Goal: Task Accomplishment & Management: Manage account settings

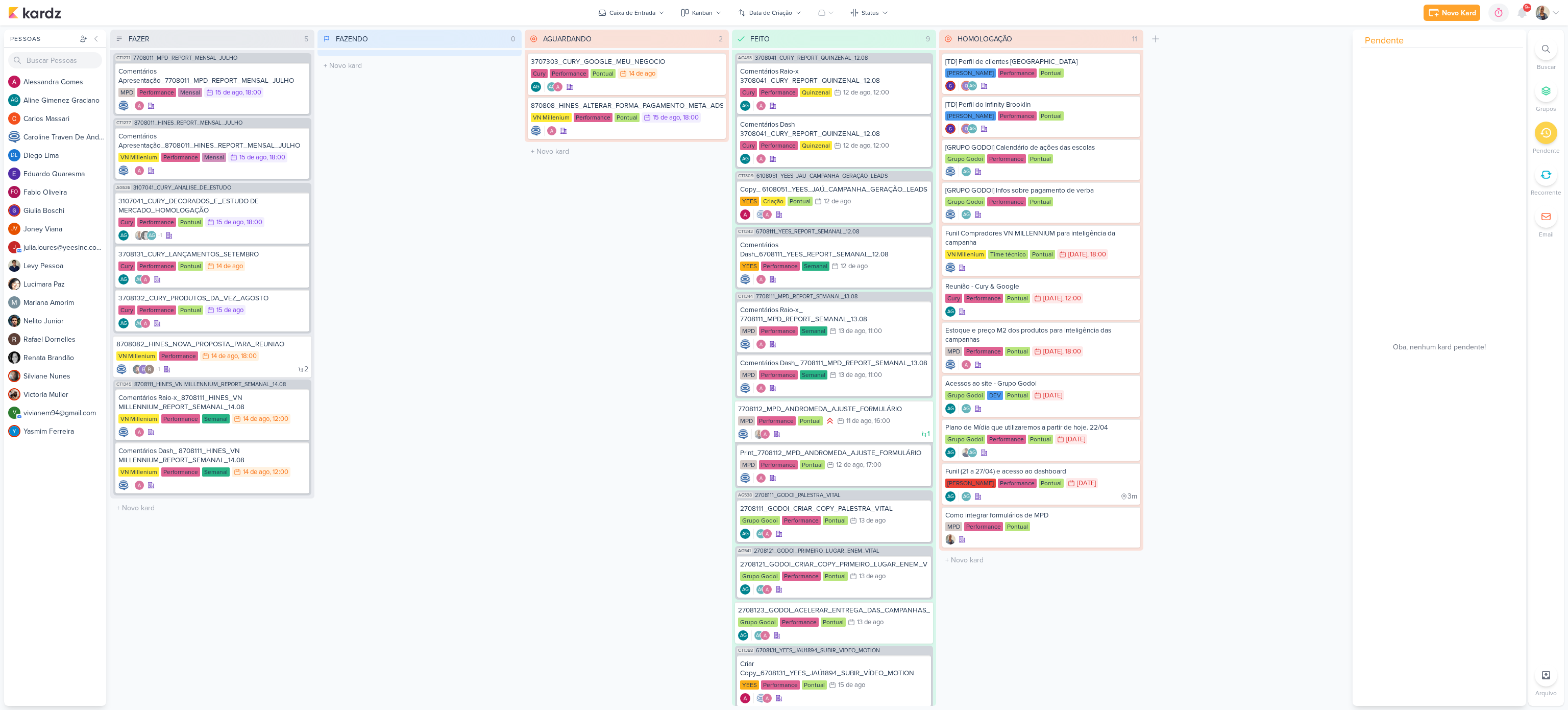
click at [1320, 155] on div "FAZER 5 Mover Para Esquerda Mover Para Direita [GEOGRAPHIC_DATA] CT1271 7708011…" at bounding box center [817, 367] width 1414 height 676
click at [692, 76] on div "Cury Performance Pontual 14/8 [DATE]" at bounding box center [627, 74] width 192 height 11
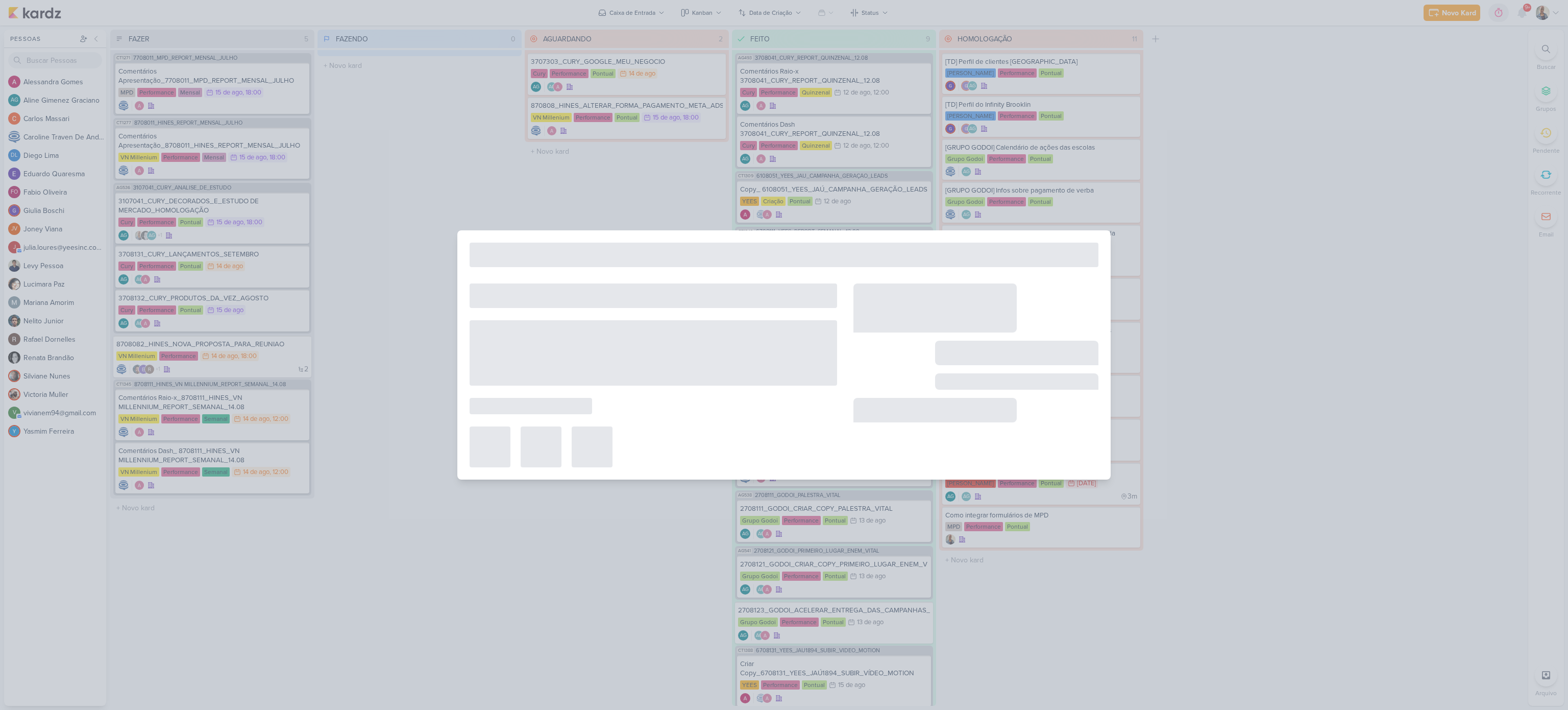
type input "3707303_CURY_GOOGLE_MEU_NEGOCIO"
type input "[DATE] 23:59"
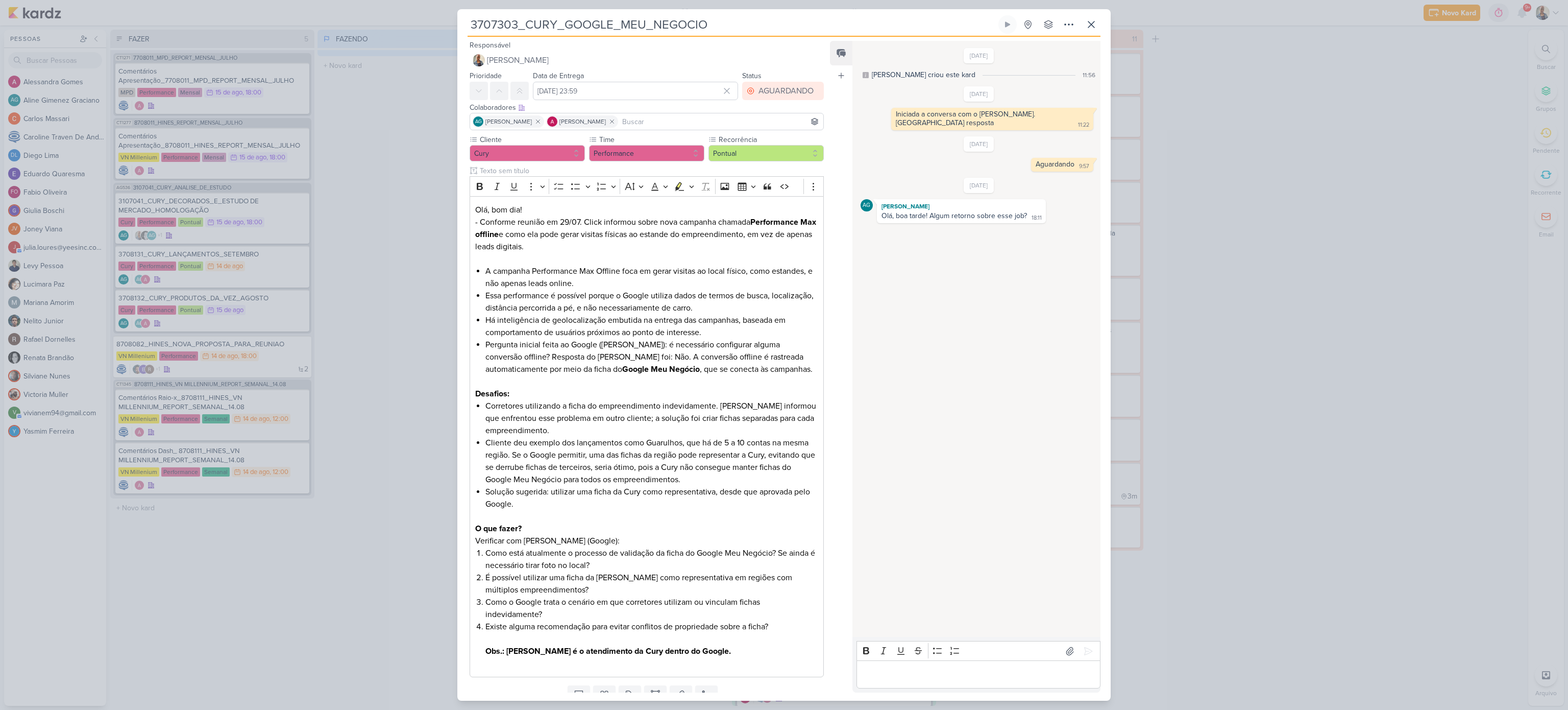
click at [912, 673] on p "Editor editing area: main" at bounding box center [978, 674] width 233 height 12
click at [650, 85] on input "[DATE] 23:59" at bounding box center [635, 91] width 206 height 18
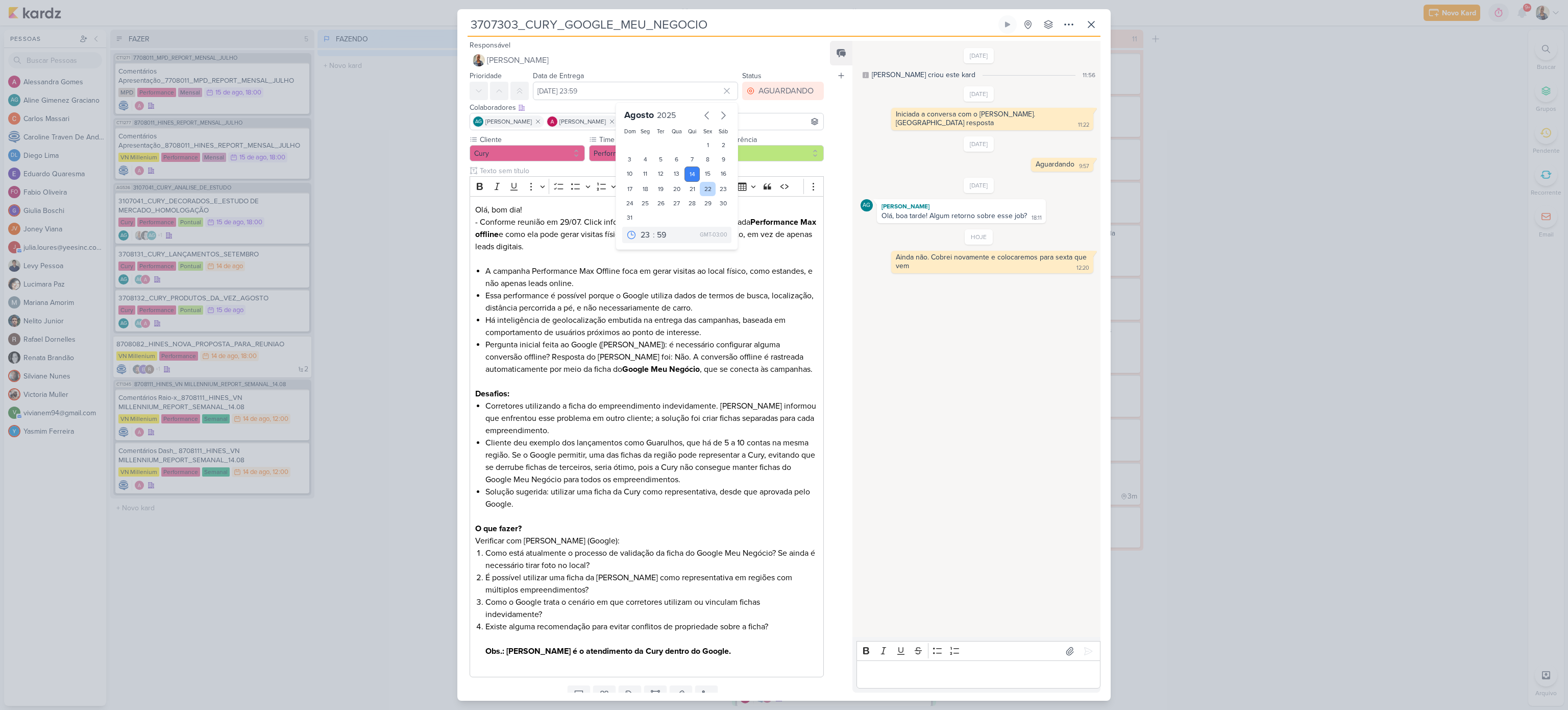
click at [700, 192] on div "22" at bounding box center [707, 189] width 16 height 14
type input "[DATE] 23:59"
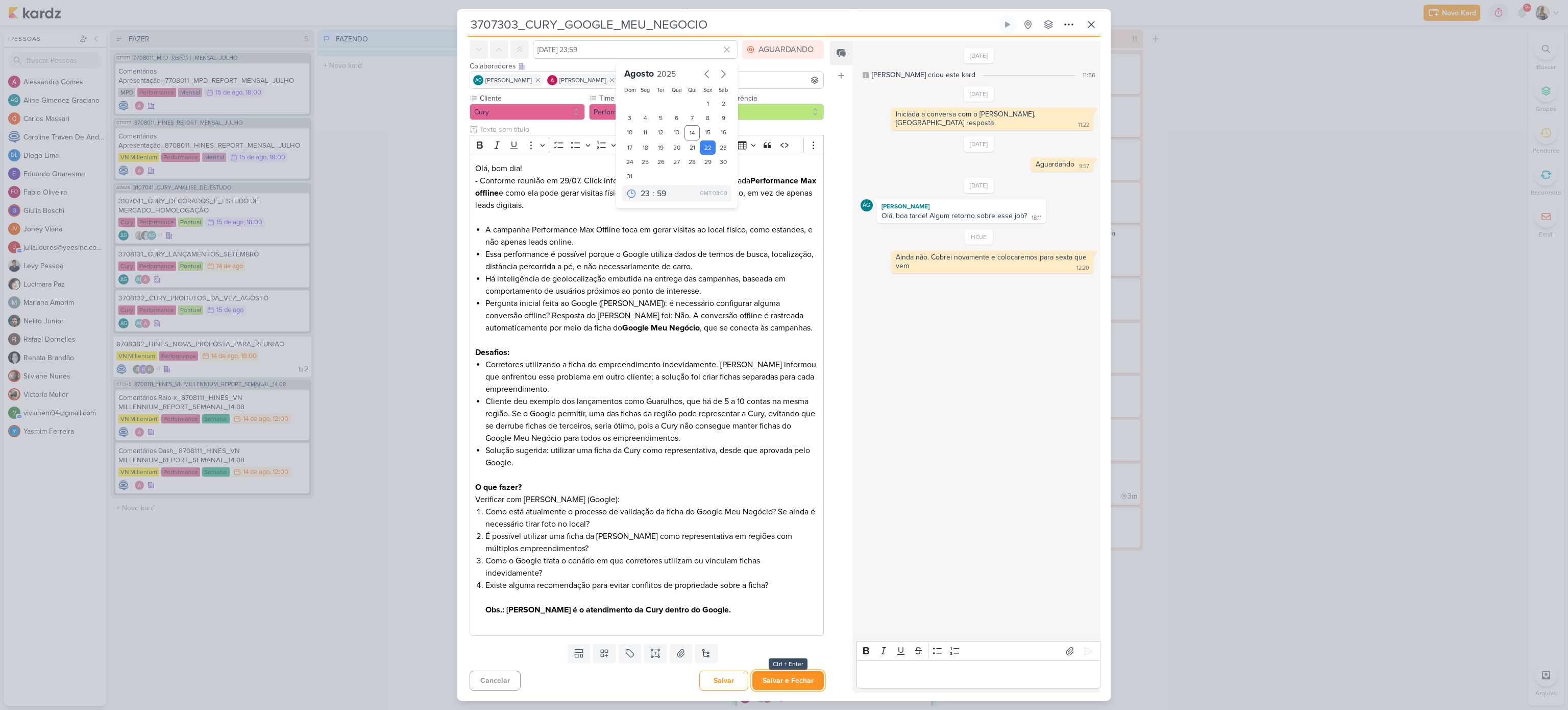
click at [801, 674] on button "Salvar e Fechar" at bounding box center [788, 680] width 72 height 19
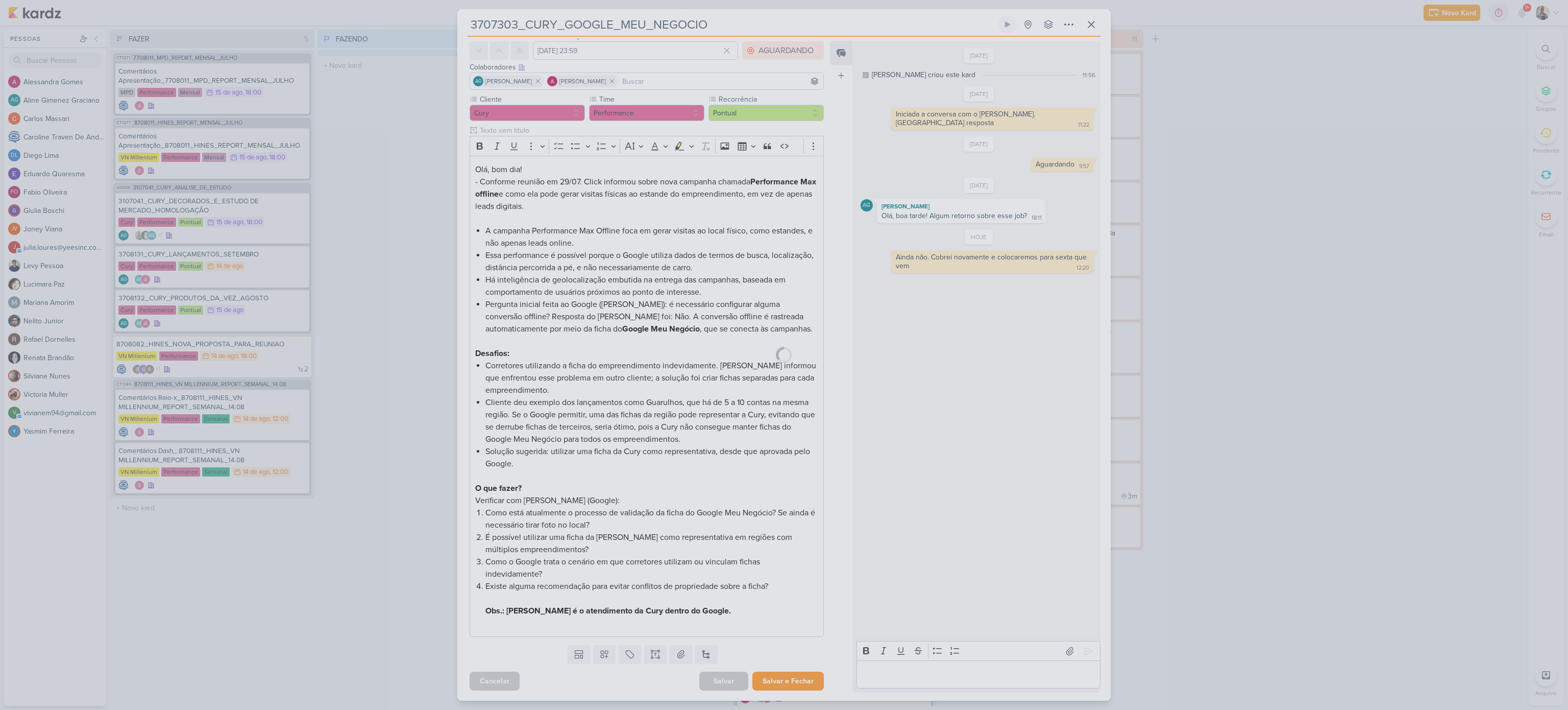
scroll to position [42, 0]
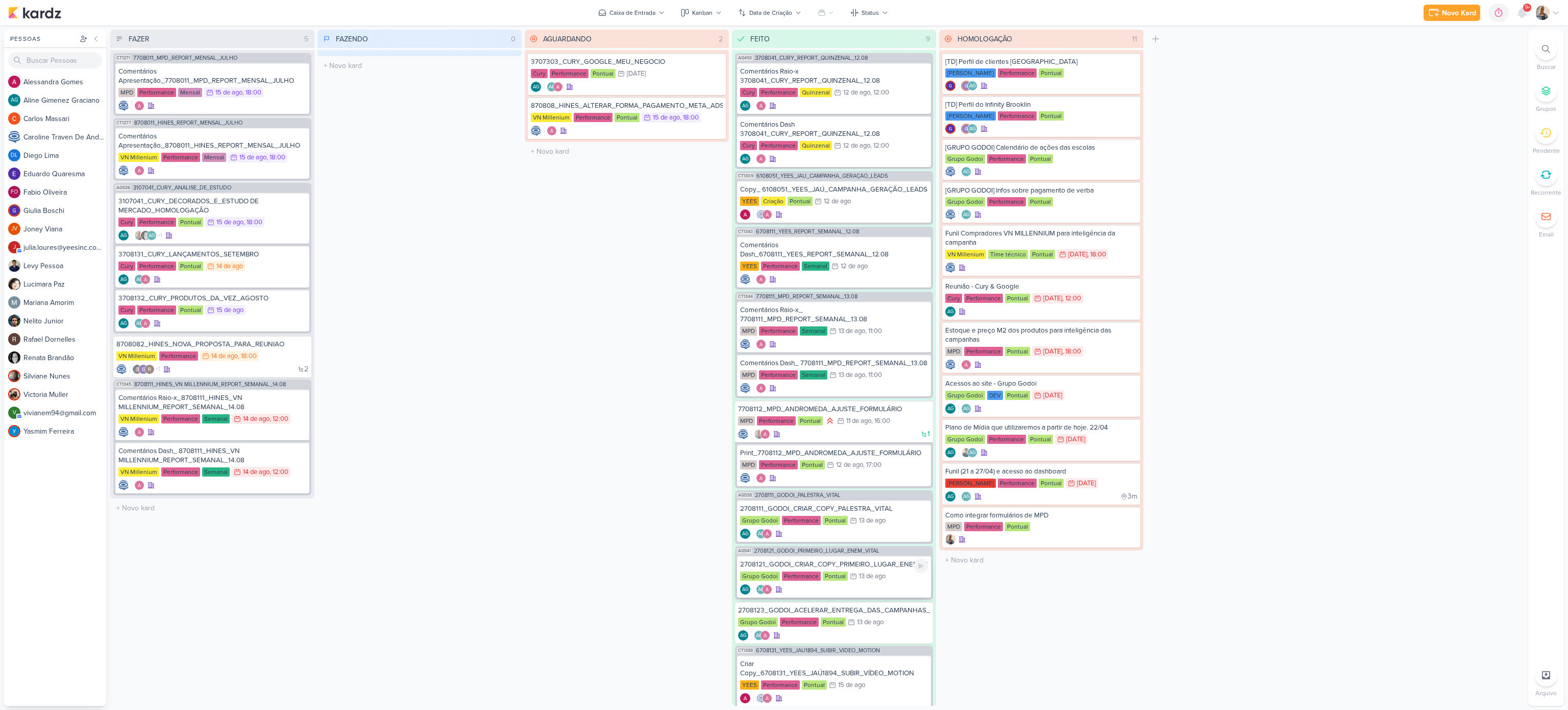
click at [876, 559] on div "2708121_GODOI_CRIAR_COPY_PRIMEIRO_LUGAR_ENEM_VITAL" at bounding box center [834, 564] width 188 height 9
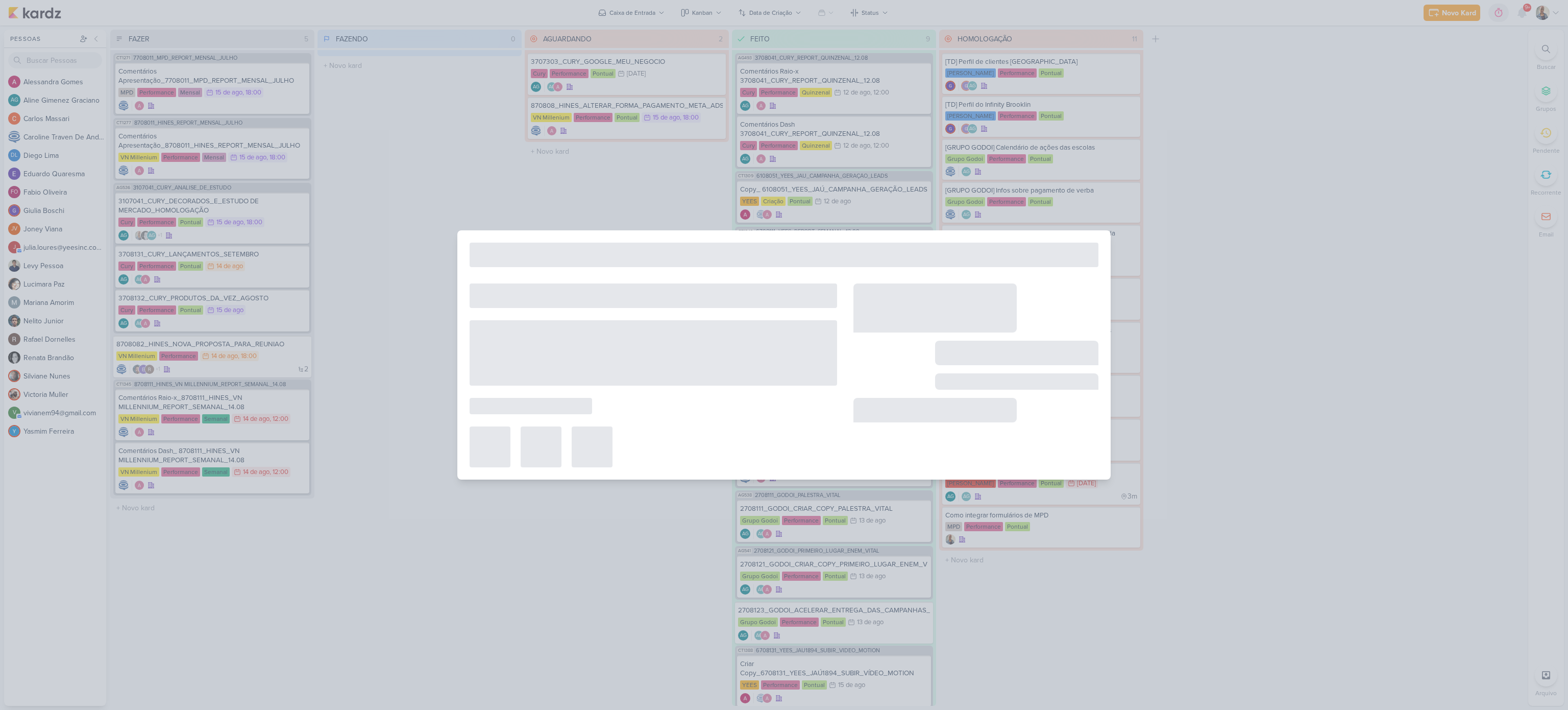
type input "2708121_GODOI_CRIAR_COPY_PRIMEIRO_LUGAR_ENEM_VITAL"
type input "[DATE] 23:59"
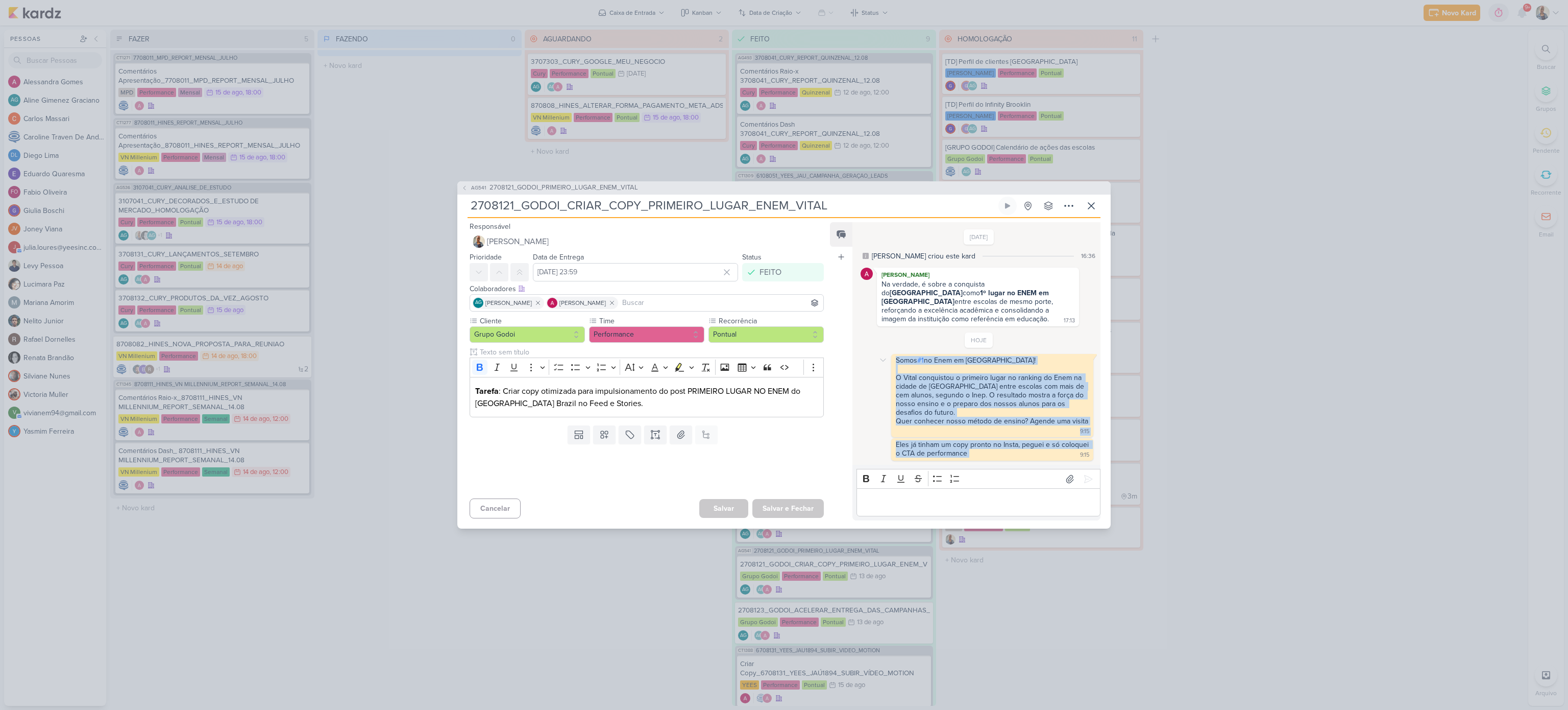
drag, startPoint x: 1033, startPoint y: 453, endPoint x: 892, endPoint y: 364, distance: 166.7
click at [892, 364] on div "[DATE] [PERSON_NAME] criou este kard 16:36 [PERSON_NAME] Na verdade, é sobre a …" at bounding box center [976, 344] width 247 height 241
copy div "Somos #1 no Enem em [GEOGRAPHIC_DATA]! O Vital conquistou o primeiro lugar no r…"
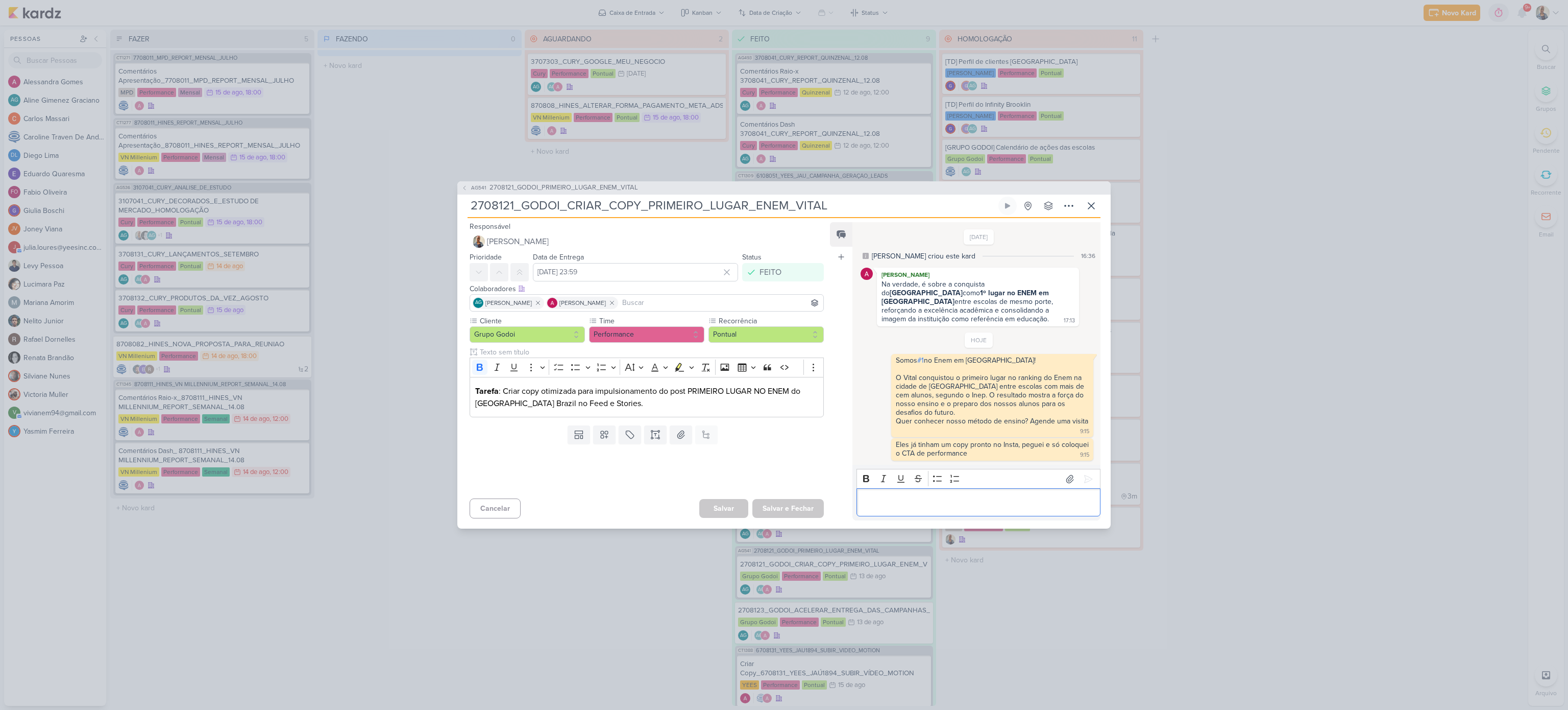
click at [972, 488] on div "Editor editing area: main" at bounding box center [978, 503] width 244 height 28
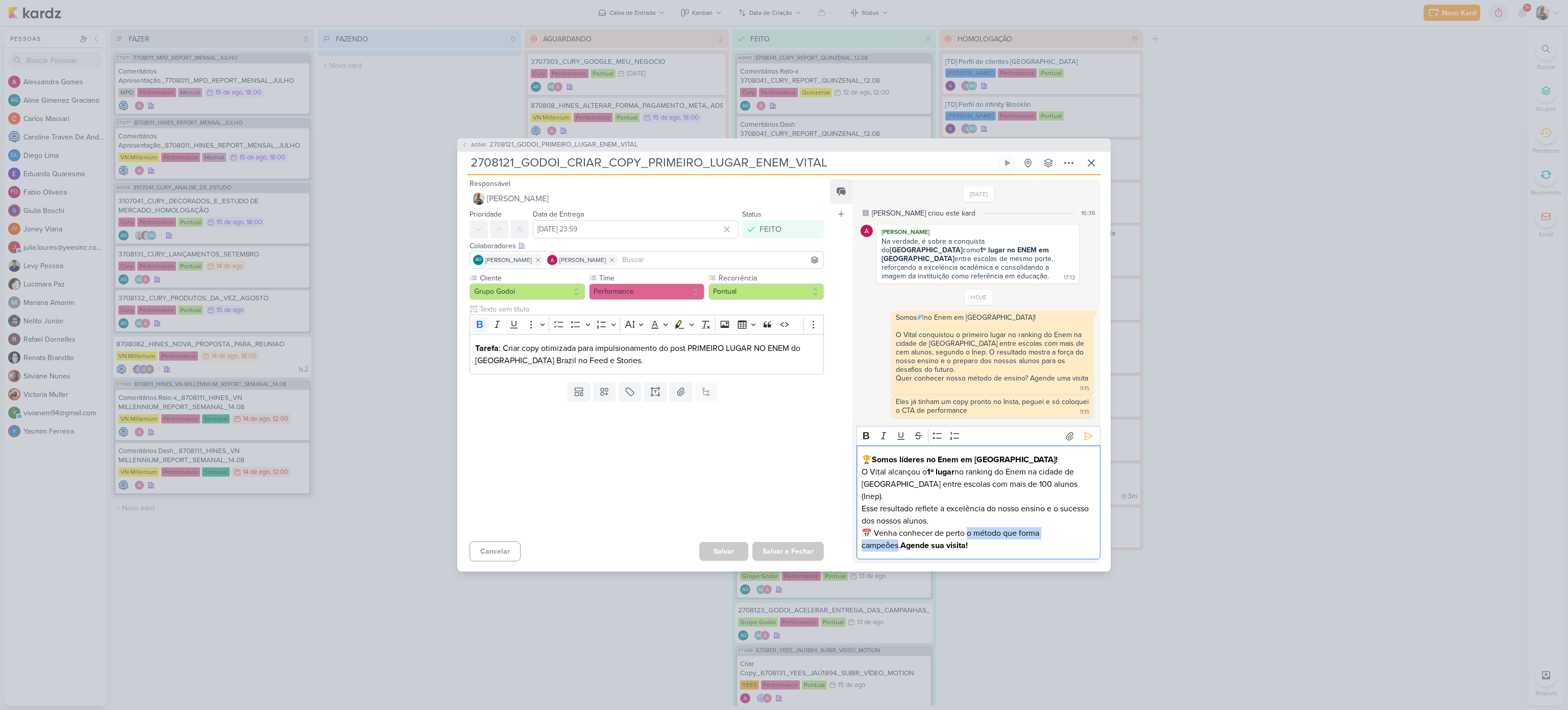
drag, startPoint x: 969, startPoint y: 520, endPoint x: 1081, endPoint y: 516, distance: 112.1
click at [1081, 516] on p "🏆 Somos líderes no Enem em [GEOGRAPHIC_DATA]! O Vital alcançou o 1º lugar no ra…" at bounding box center [978, 503] width 233 height 98
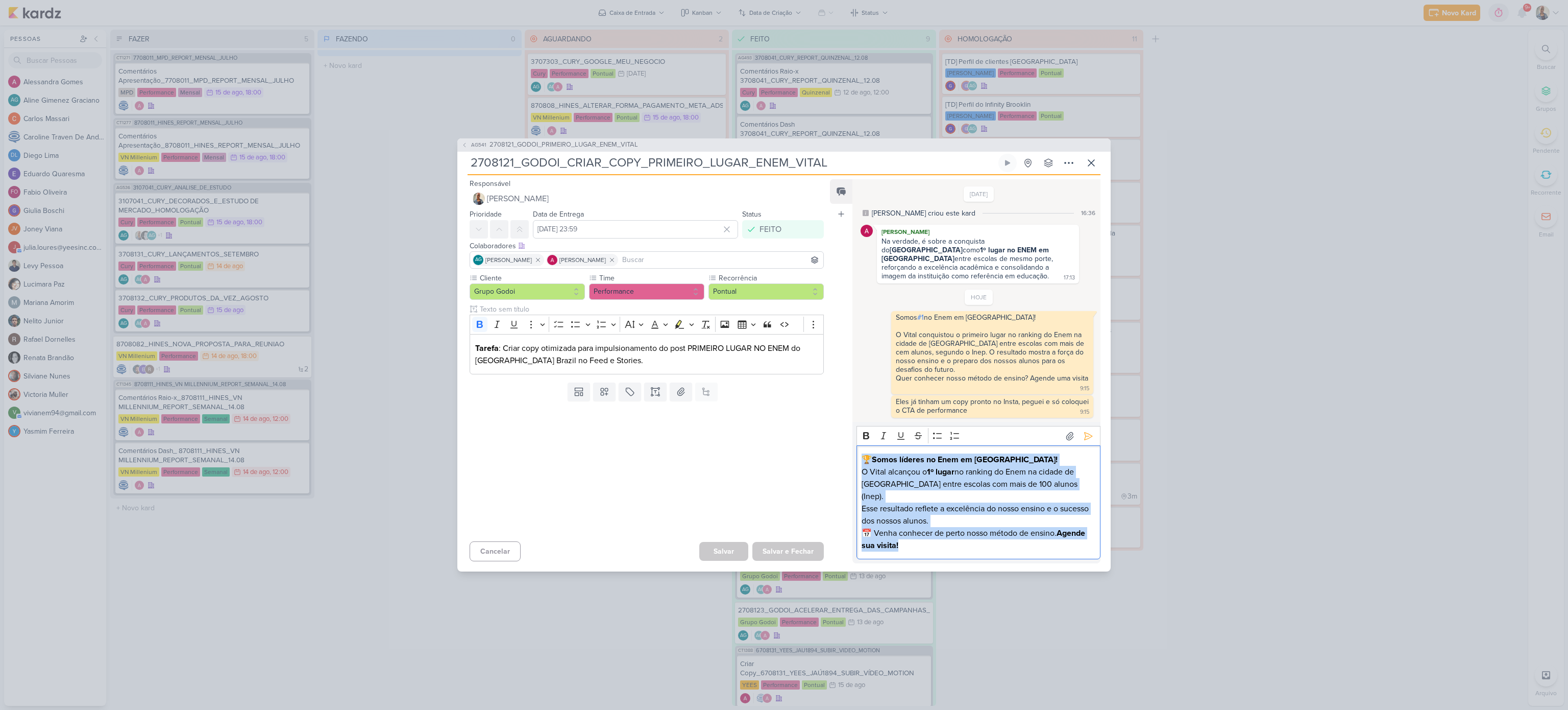
drag, startPoint x: 982, startPoint y: 532, endPoint x: 860, endPoint y: 454, distance: 144.8
click at [860, 454] on div "🏆 Somos líderes no Enem em [GEOGRAPHIC_DATA]! O Vital alcançou o 1º lugar no ra…" at bounding box center [978, 502] width 244 height 114
click at [864, 434] on icon "Editor toolbar" at bounding box center [867, 436] width 6 height 8
click at [951, 479] on p "🏆 Somos líderes no Enem em [GEOGRAPHIC_DATA]! O Vital alcançou o 1º lugar no ra…" at bounding box center [978, 503] width 233 height 98
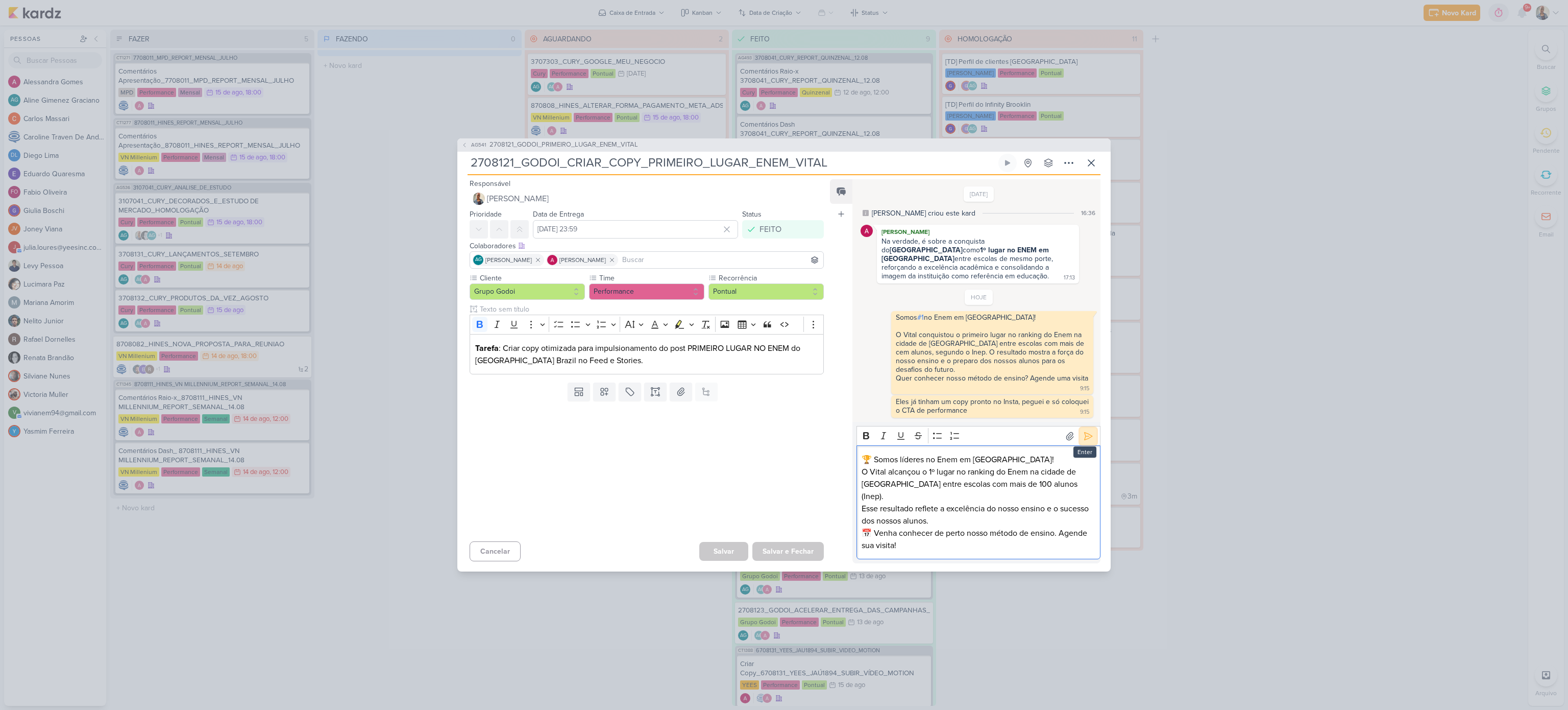
click at [1086, 439] on button at bounding box center [1088, 436] width 16 height 16
